Goal: Transaction & Acquisition: Download file/media

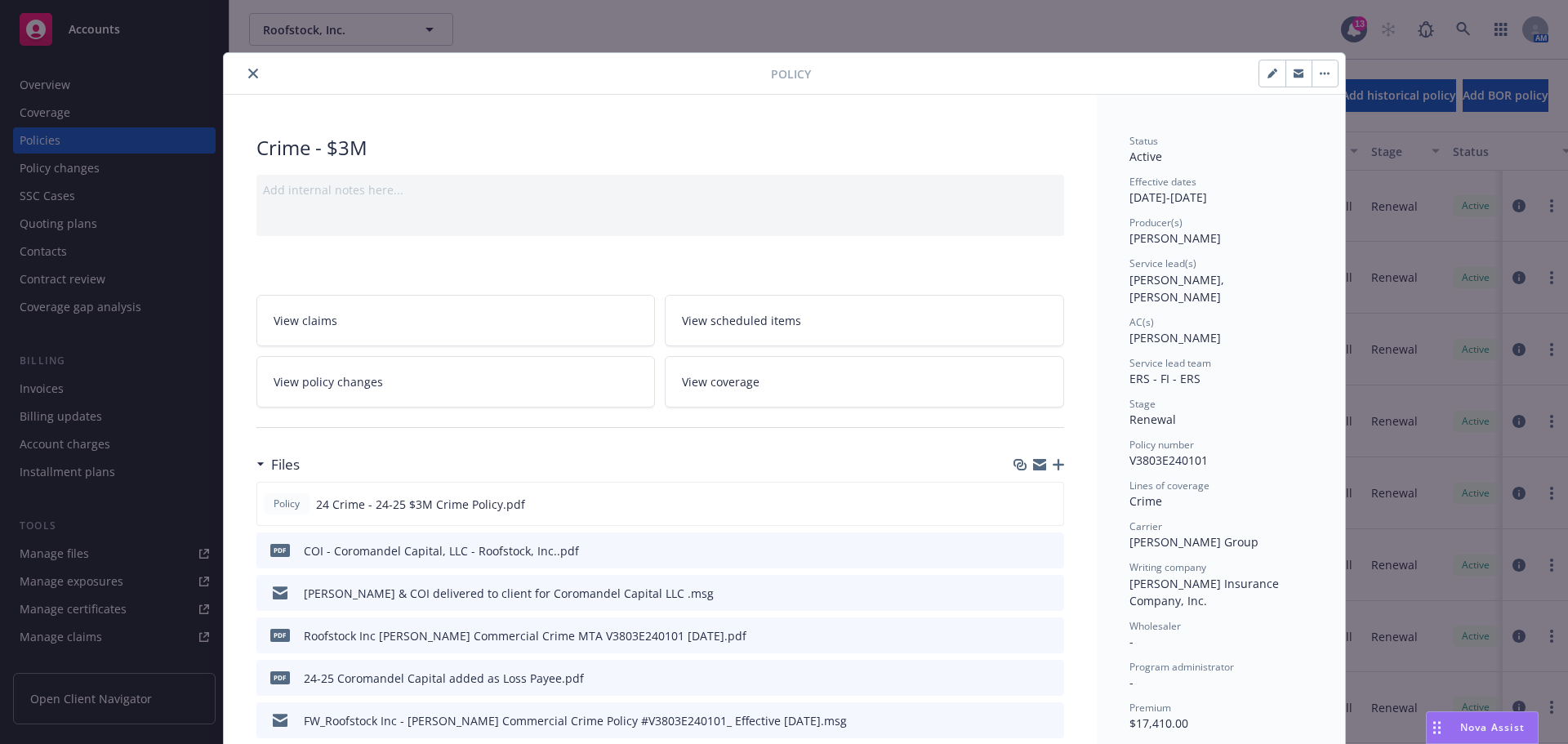
click at [249, 70] on icon "close" at bounding box center [254, 73] width 10 height 10
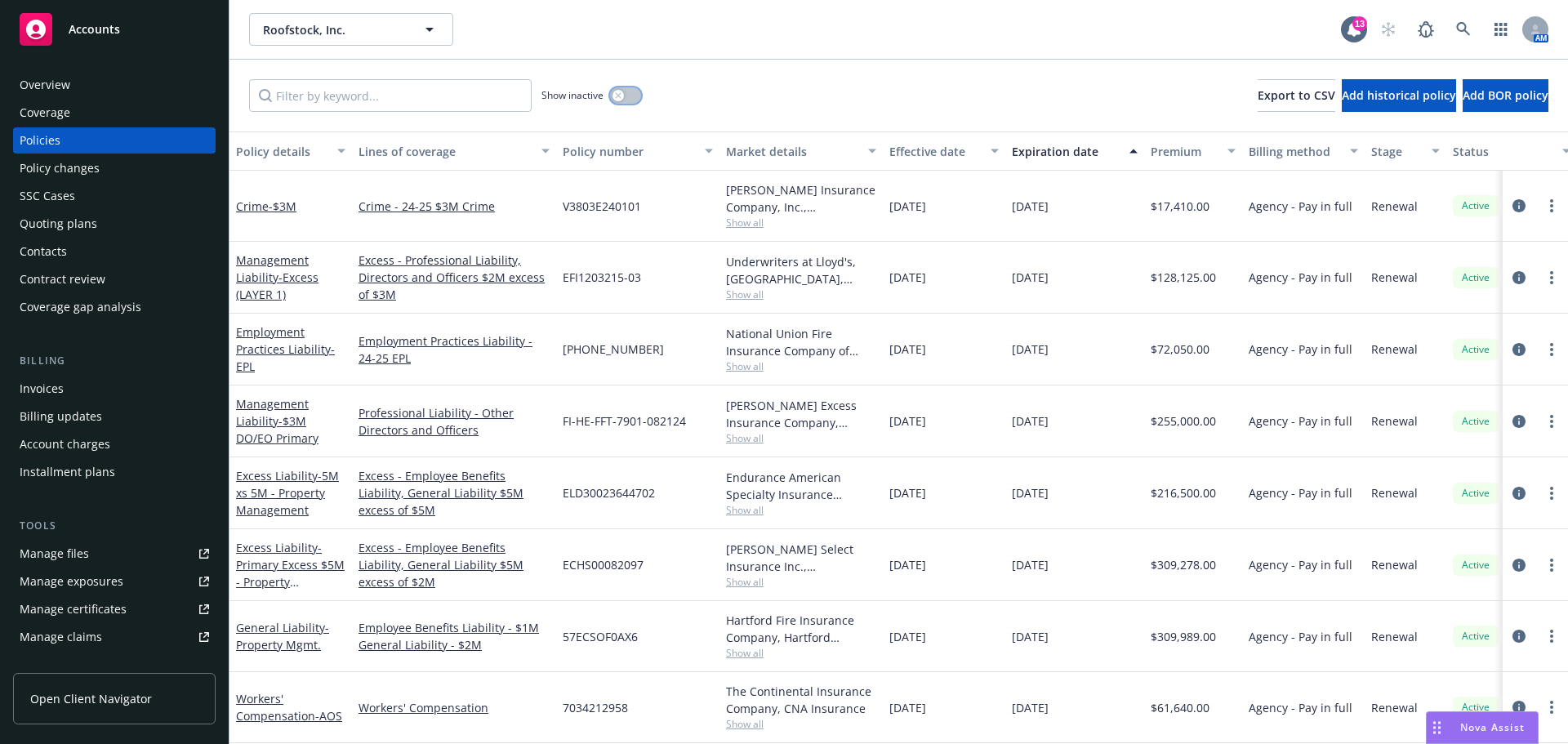
click at [633, 93] on button "button" at bounding box center [625, 95] width 31 height 17
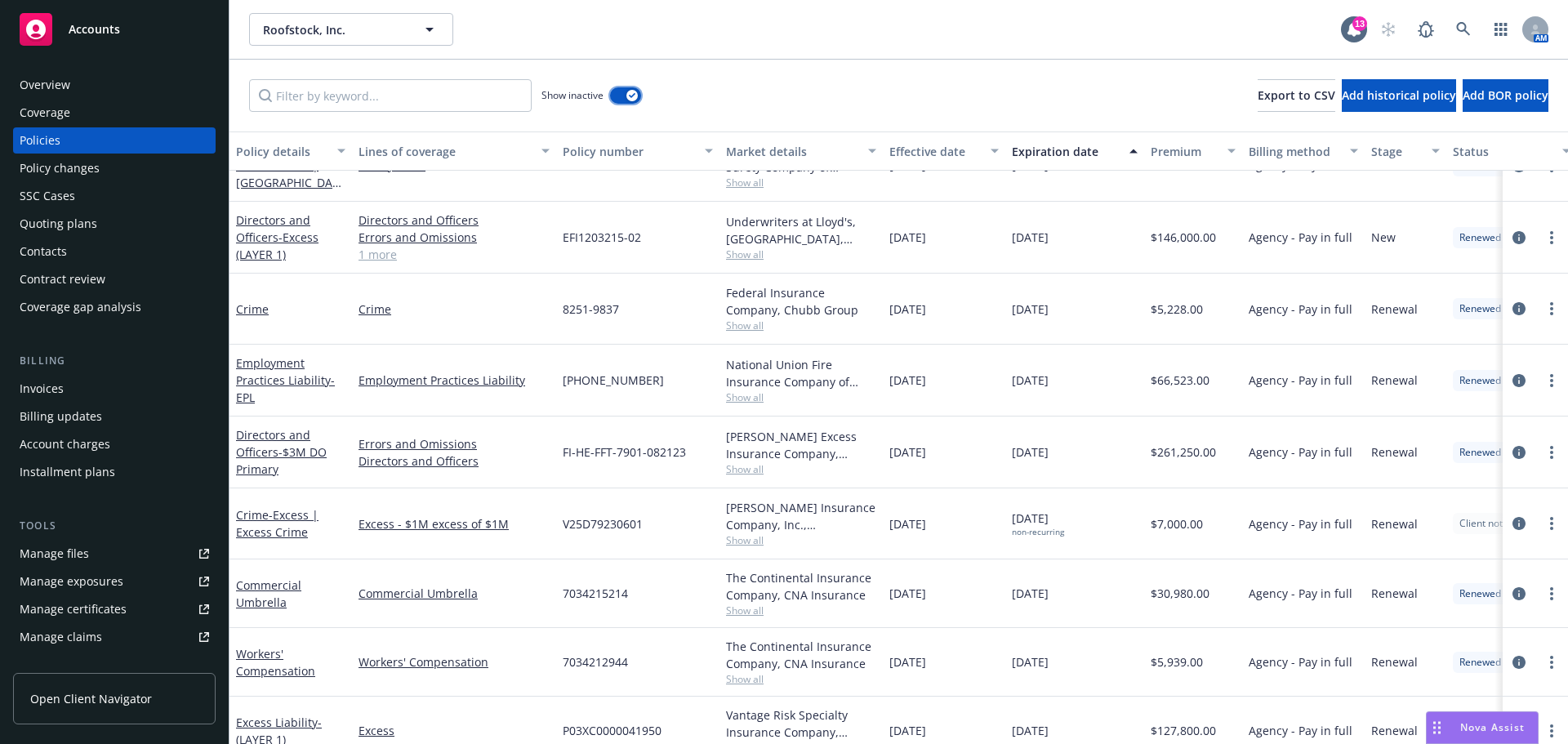
scroll to position [4028, 0]
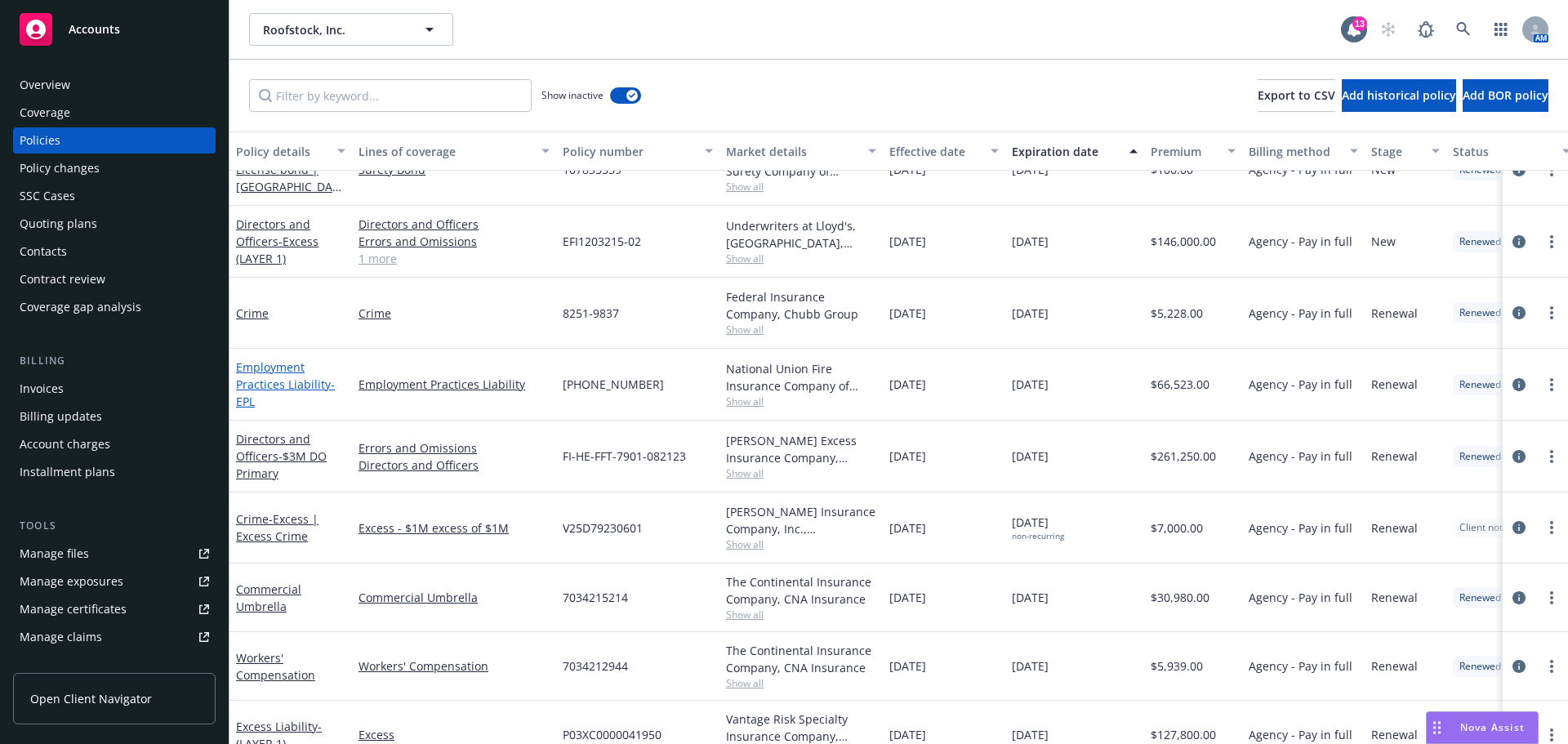
click at [293, 384] on link "Employment Practices Liability - EPL" at bounding box center [285, 384] width 99 height 50
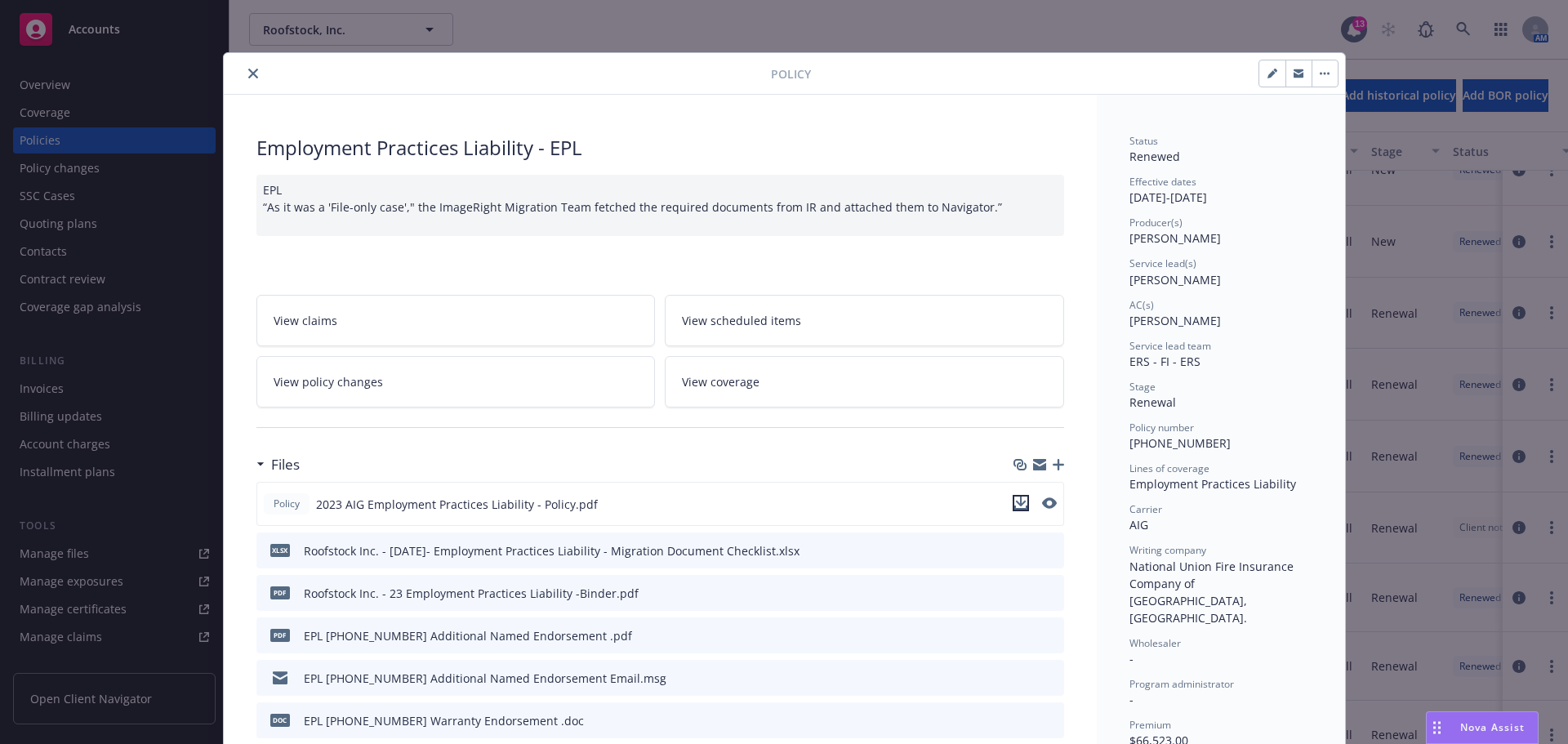
click at [1014, 505] on icon "download file" at bounding box center [1020, 502] width 13 height 13
click at [250, 76] on icon "close" at bounding box center [254, 73] width 10 height 10
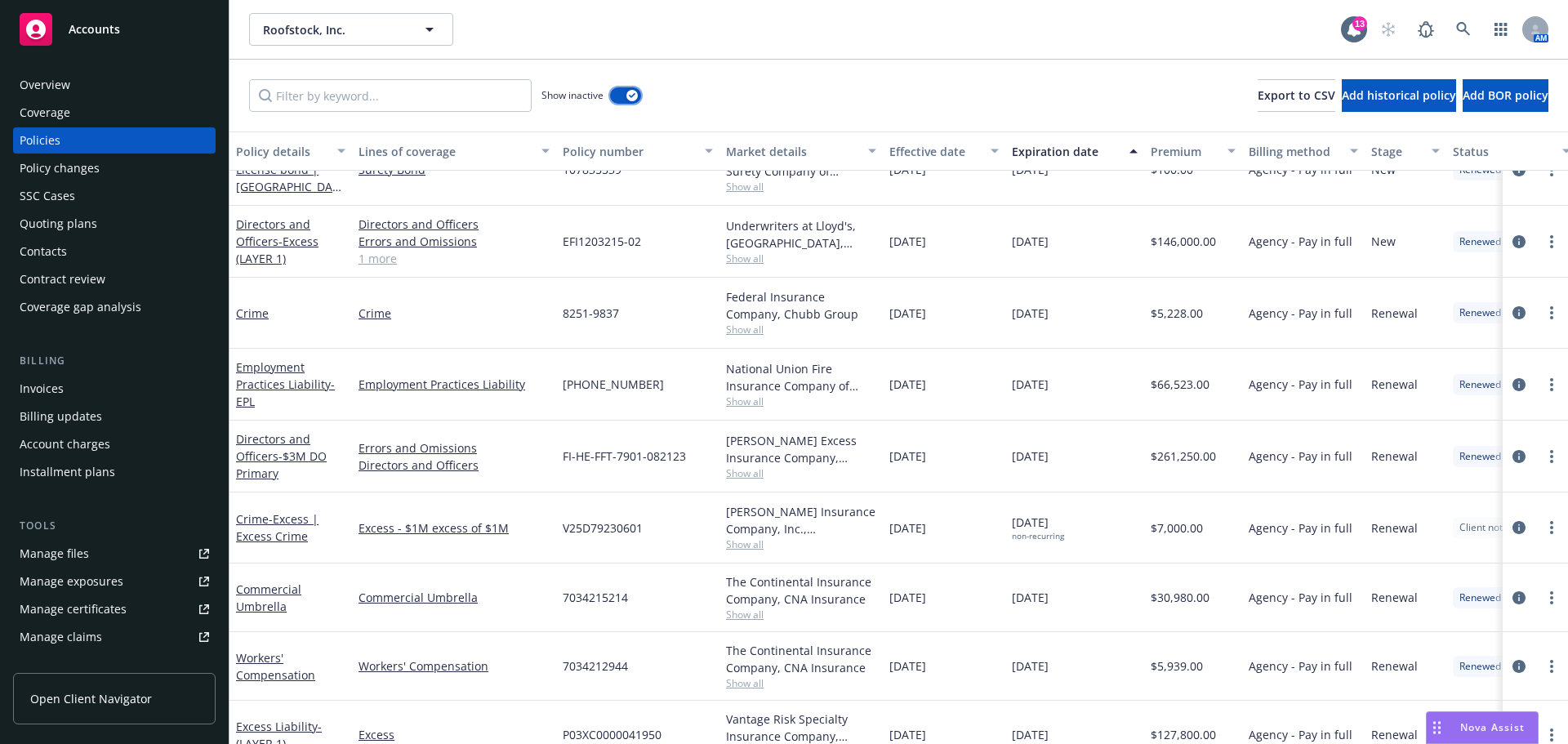
click at [619, 91] on button "button" at bounding box center [625, 95] width 31 height 17
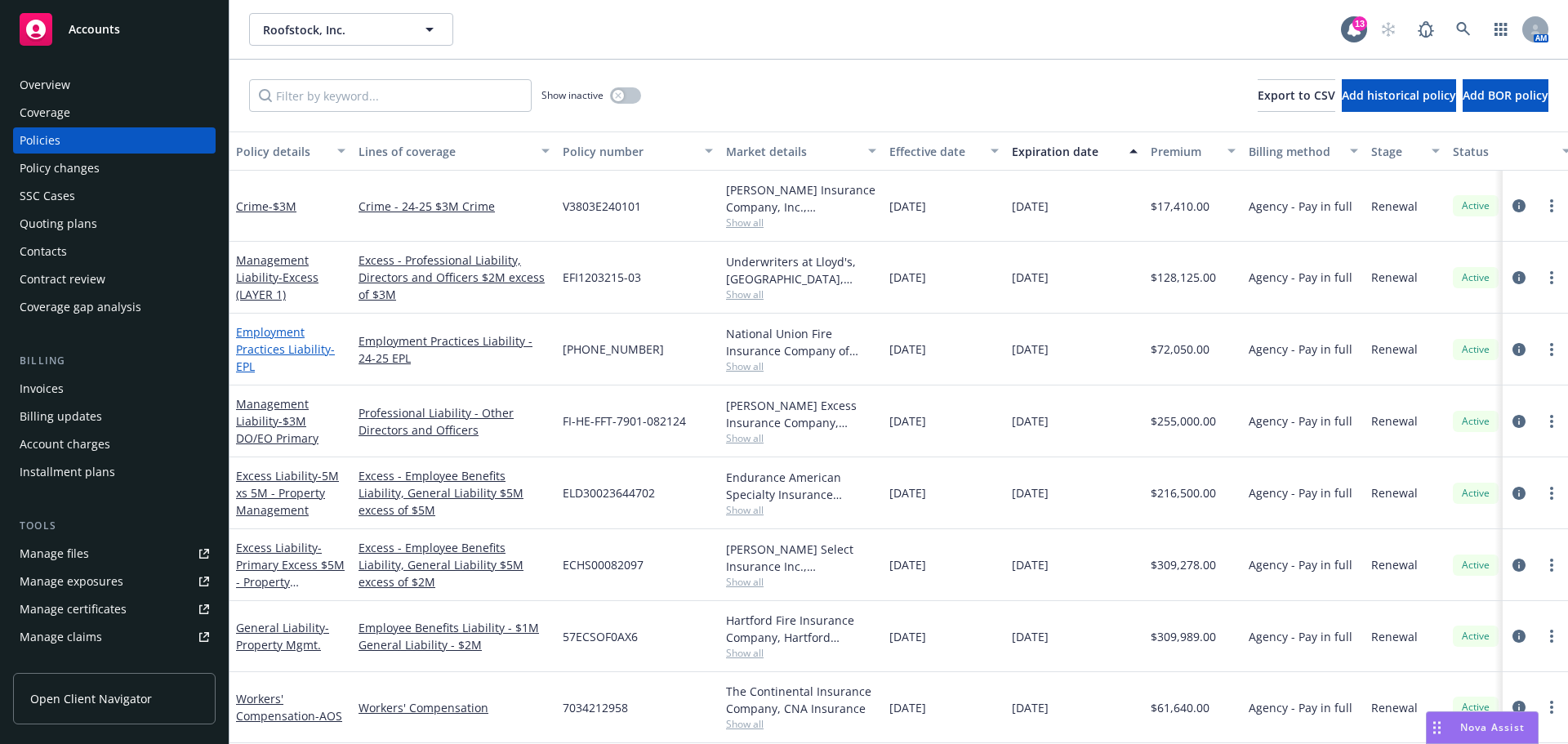
click at [298, 348] on link "Employment Practices Liability - EPL" at bounding box center [285, 349] width 99 height 50
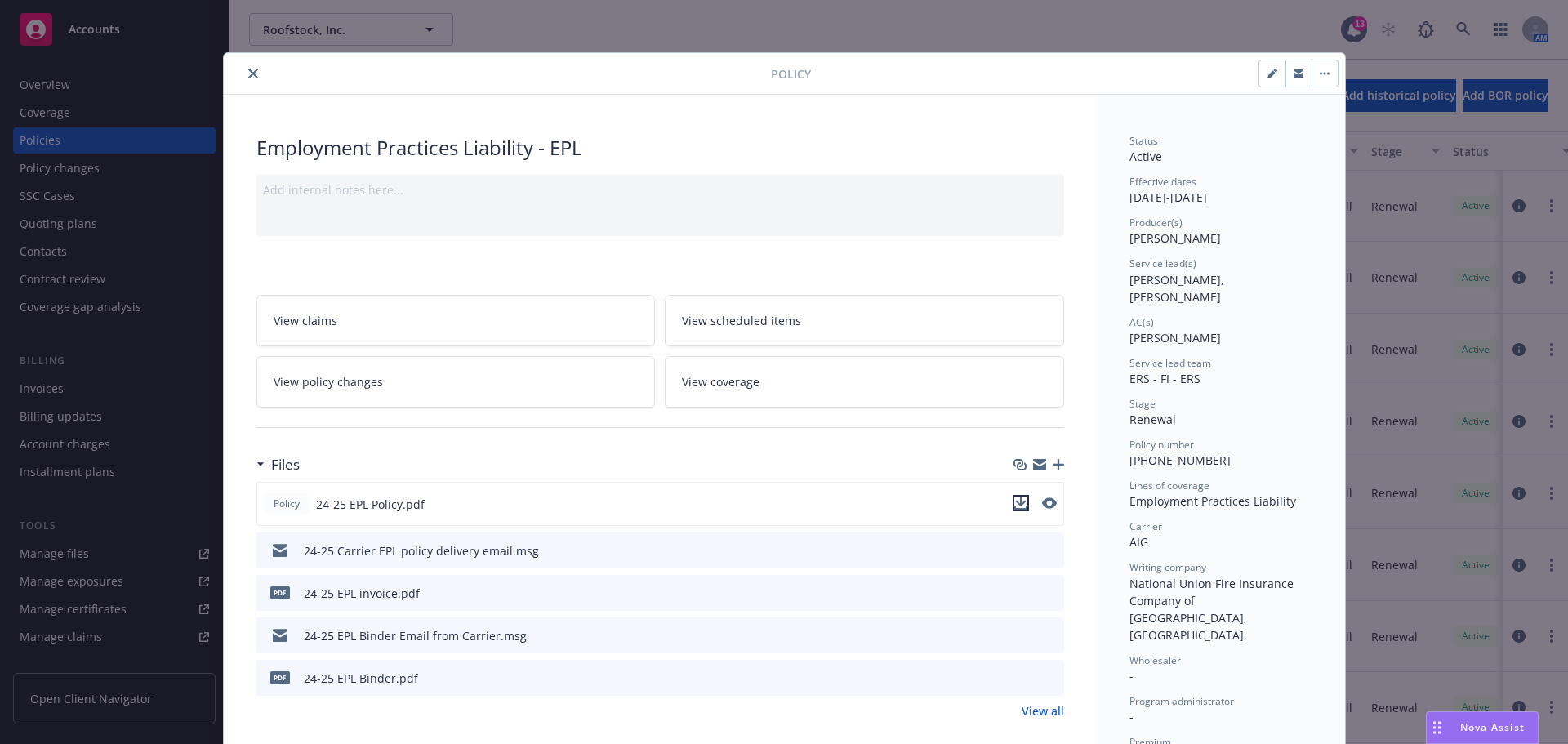
click at [1014, 504] on icon "download file" at bounding box center [1020, 502] width 13 height 13
